Goal: Task Accomplishment & Management: Complete application form

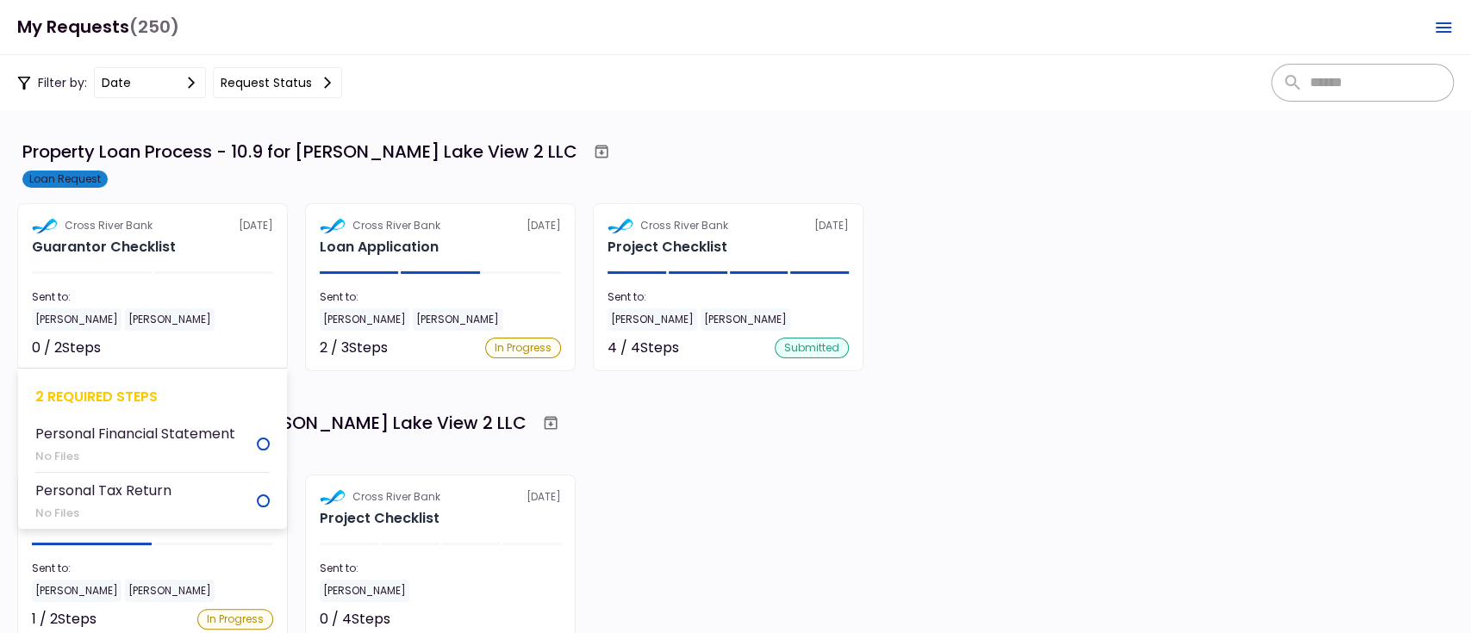
click at [109, 238] on h2 "Guarantor Checklist" at bounding box center [104, 247] width 144 height 21
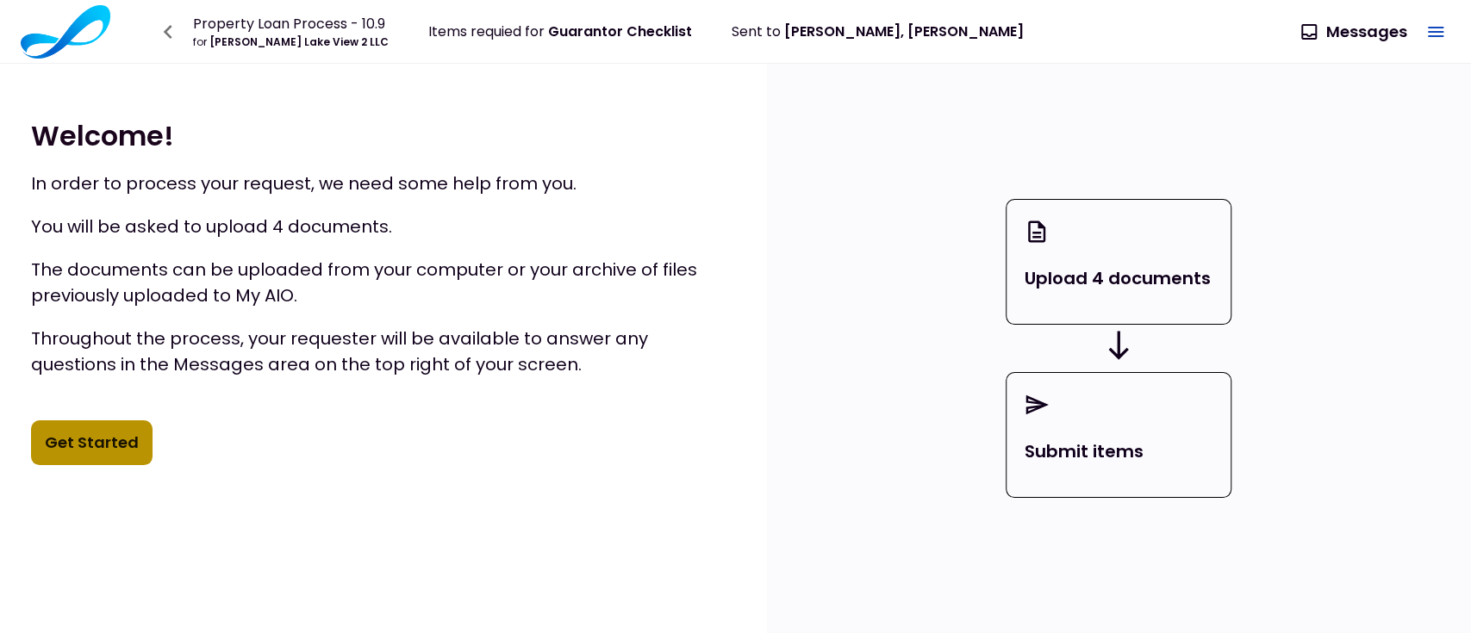
click at [100, 442] on button "Get Started" at bounding box center [92, 443] width 122 height 45
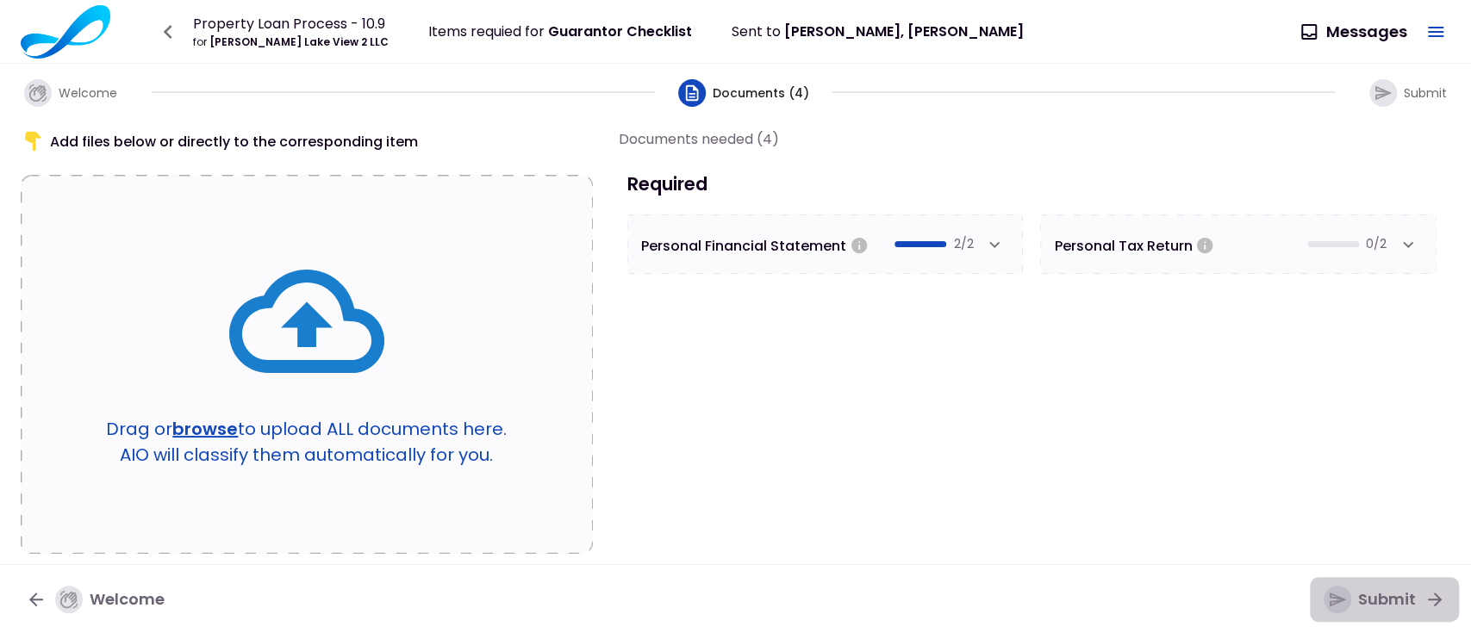
click at [1334, 603] on icon "button" at bounding box center [1338, 600] width 16 height 15
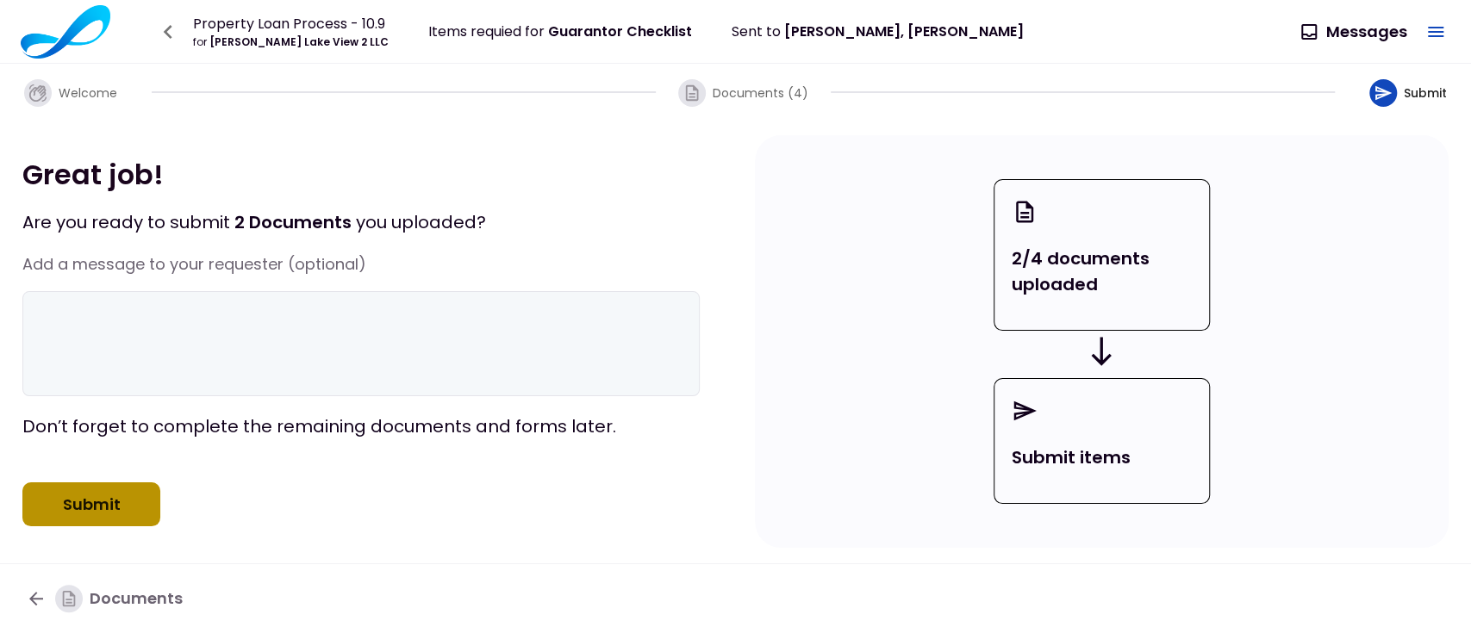
click at [128, 509] on button "Submit" at bounding box center [91, 505] width 138 height 45
